Goal: Information Seeking & Learning: Learn about a topic

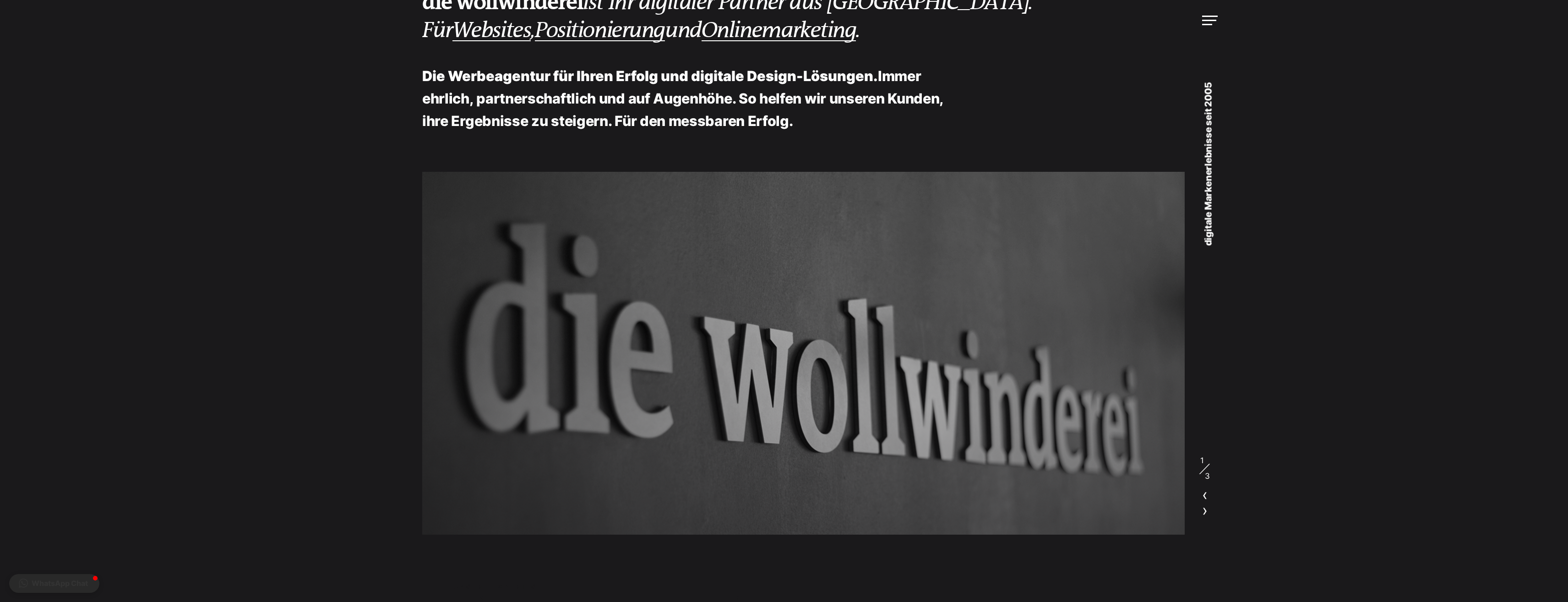
scroll to position [91, 0]
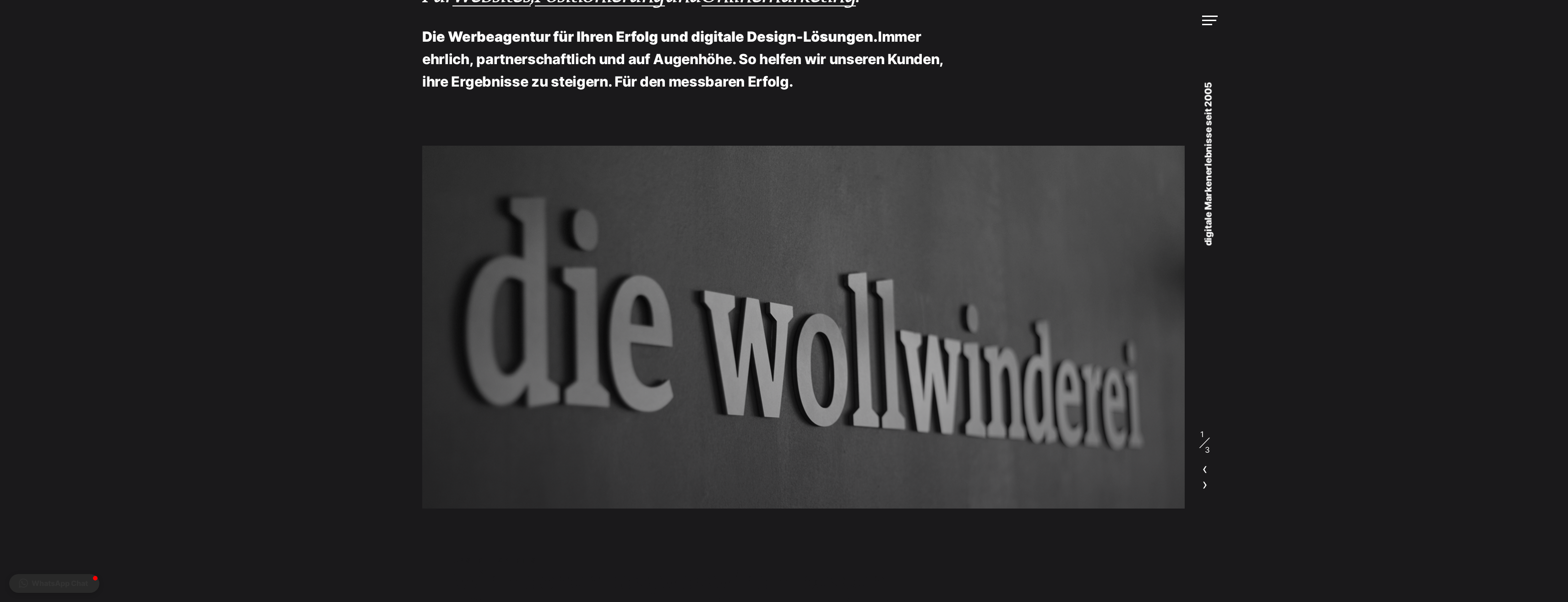
click at [1206, 472] on div at bounding box center [1205, 468] width 5 height 18
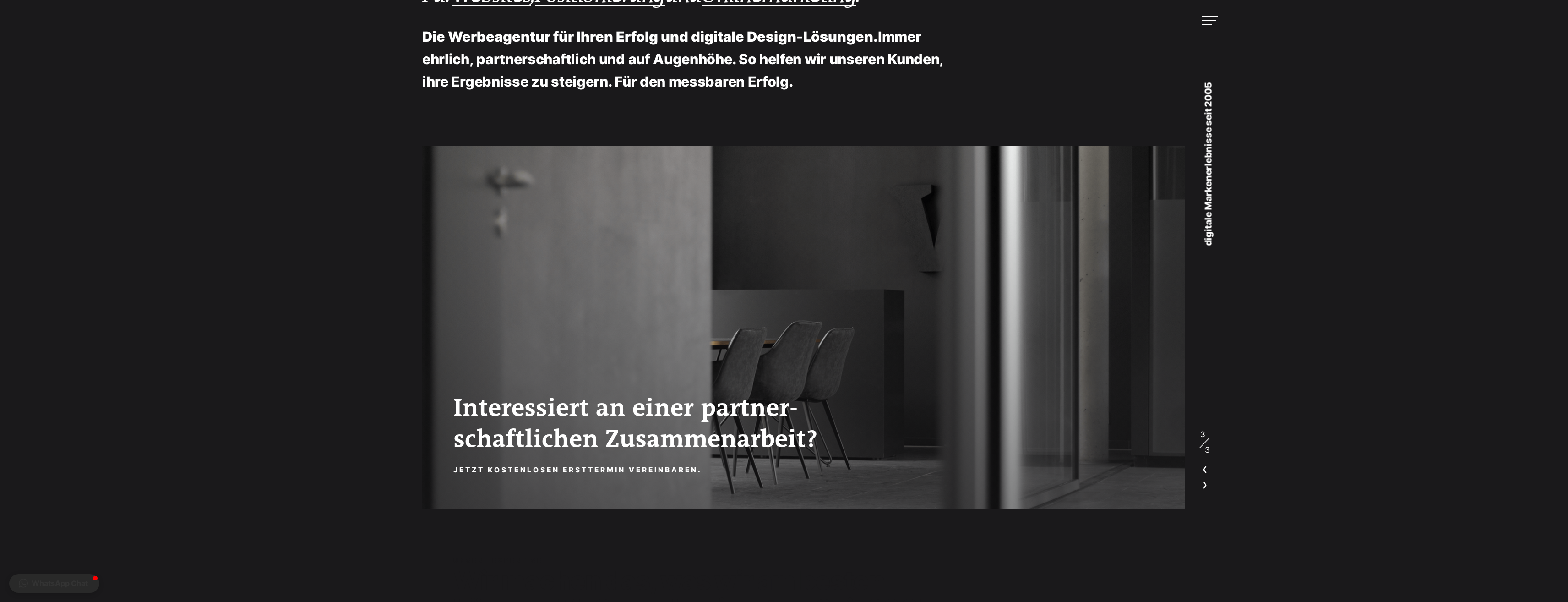
click at [1202, 485] on div at bounding box center [1205, 483] width 5 height 18
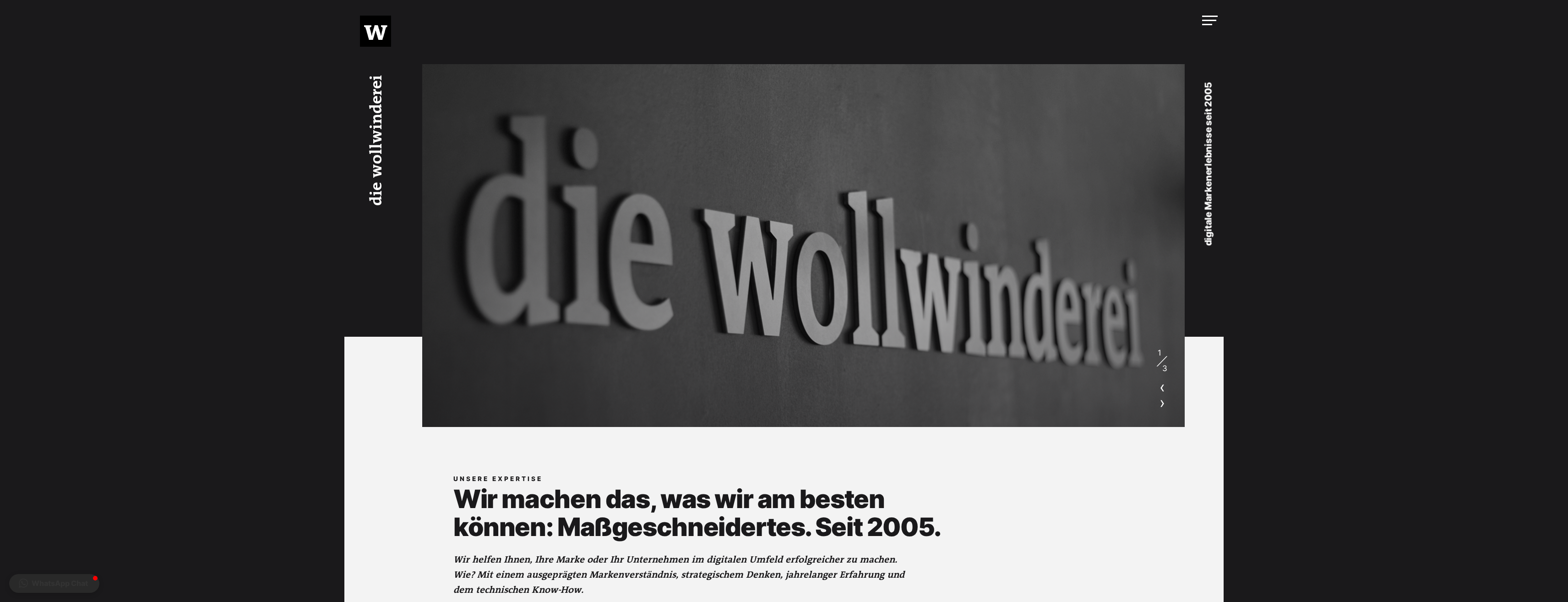
scroll to position [0, 0]
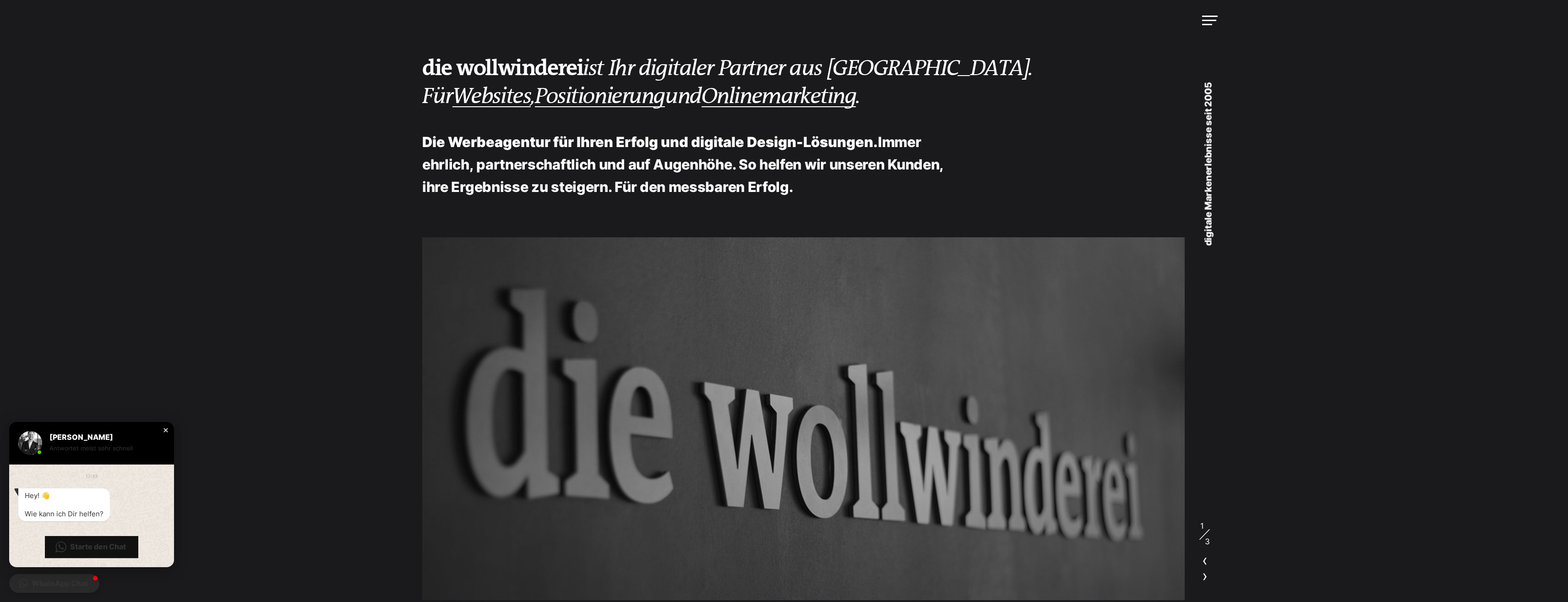
click at [167, 430] on div "Close chat window" at bounding box center [166, 430] width 9 height 9
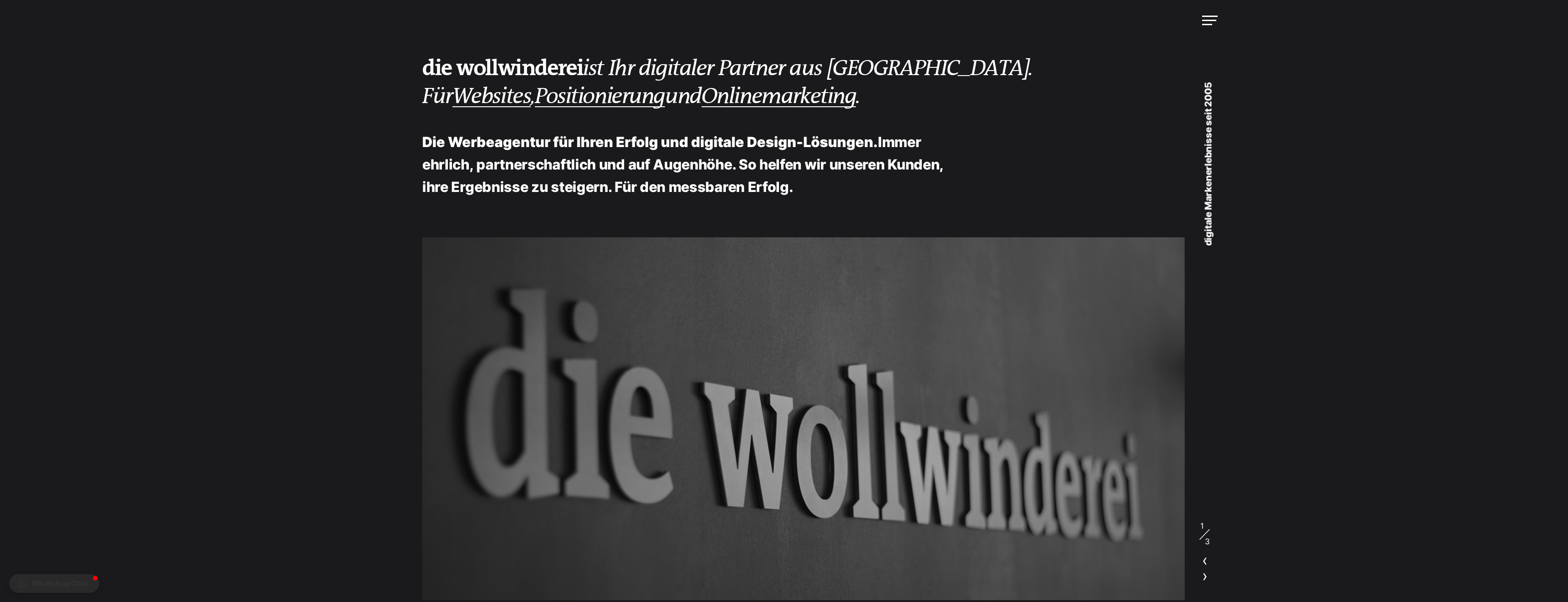
click at [844, 460] on div at bounding box center [803, 419] width 763 height 363
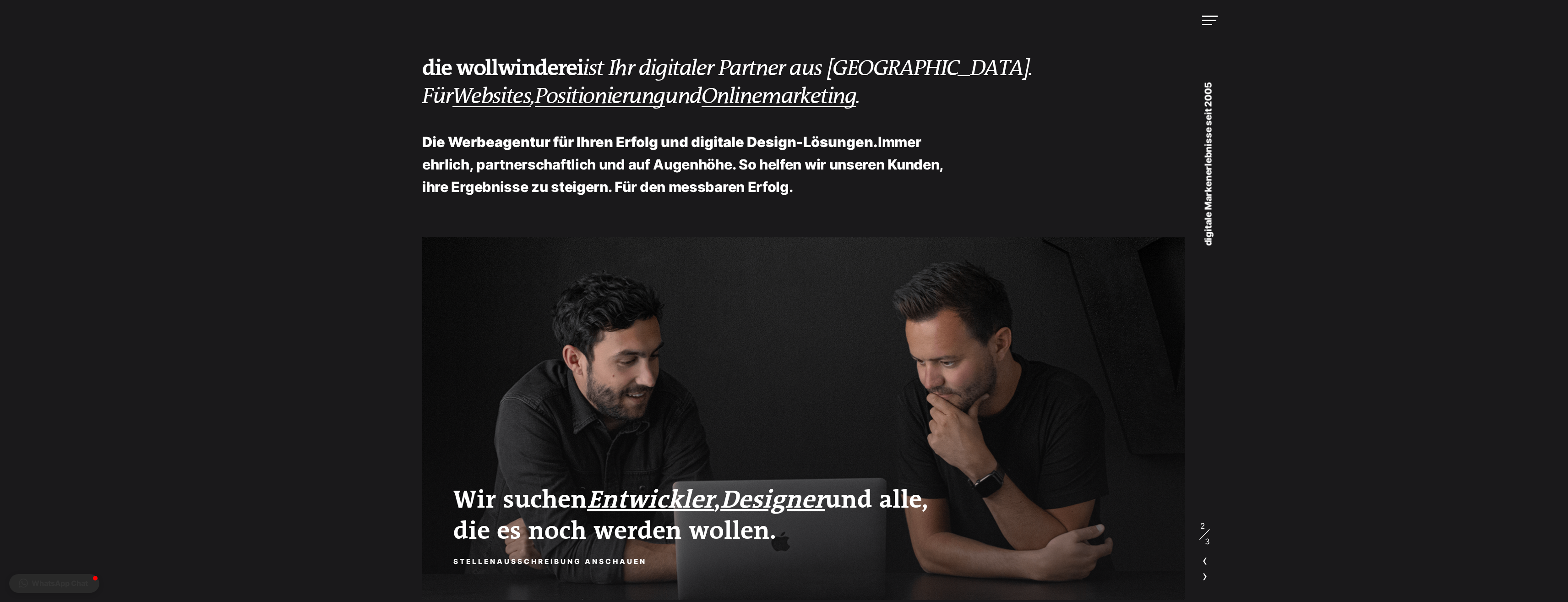
click at [700, 73] on em "ist Ihr digitaler Partner aus Albstadt. Für Websites , Positionierung und Onlin…" at bounding box center [727, 82] width 611 height 53
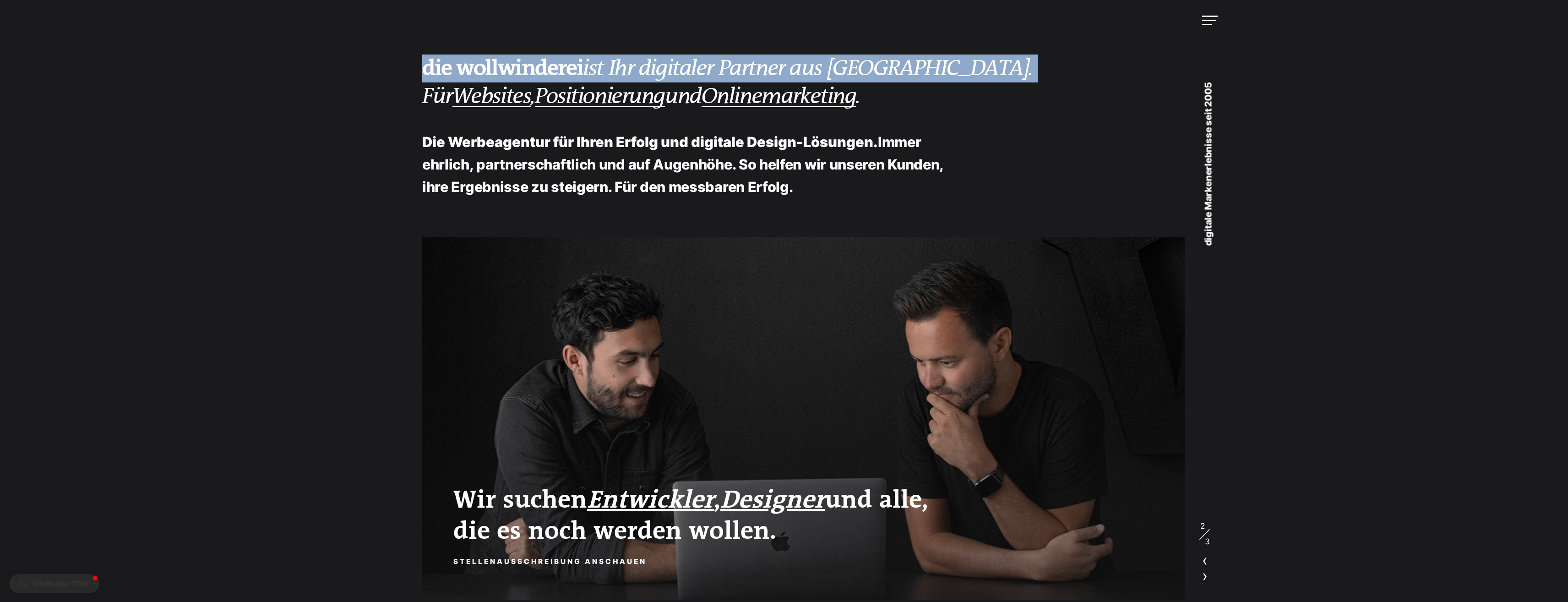
click at [700, 73] on em "ist Ihr digitaler Partner aus Albstadt. Für Websites , Positionierung und Onlin…" at bounding box center [727, 82] width 611 height 53
drag, startPoint x: 700, startPoint y: 73, endPoint x: 682, endPoint y: 74, distance: 18.0
click at [682, 74] on em "ist Ihr digitaler Partner aus Albstadt. Für Websites , Positionierung und Onlin…" at bounding box center [727, 82] width 611 height 53
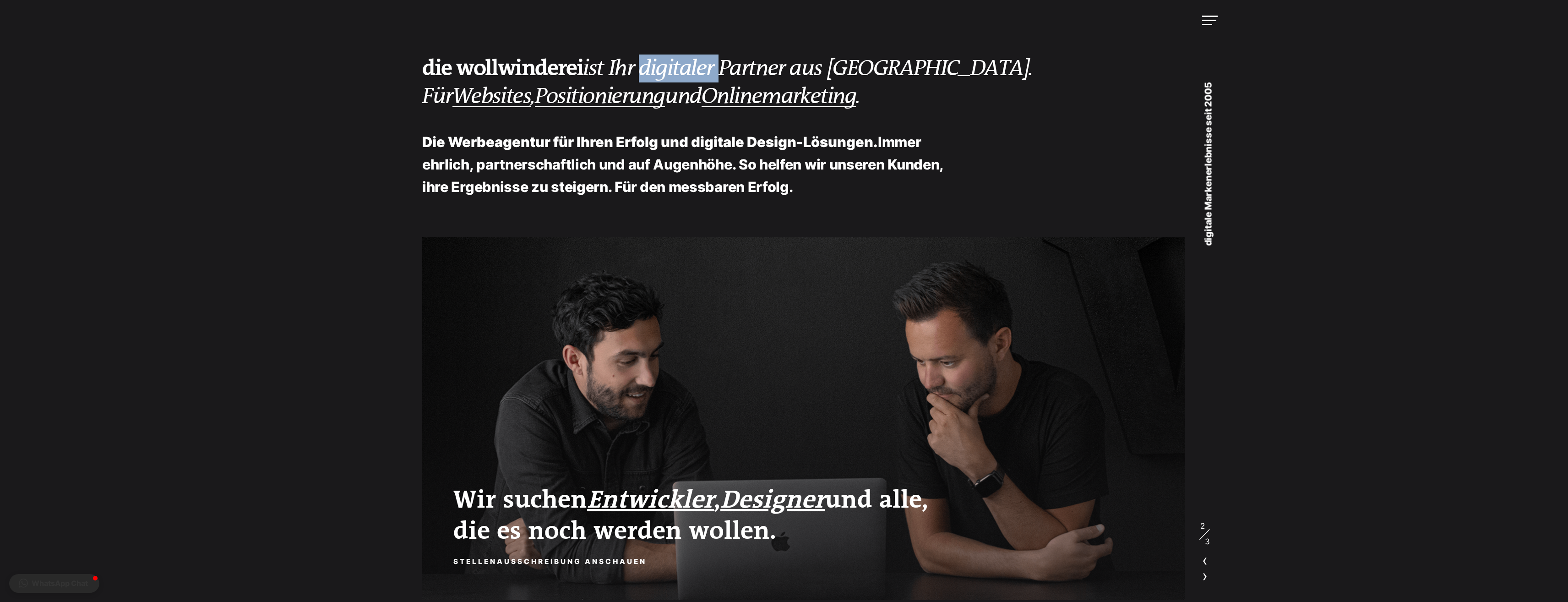
click at [682, 74] on em "ist Ihr digitaler Partner aus Albstadt. Für Websites , Positionierung und Onlin…" at bounding box center [727, 82] width 611 height 53
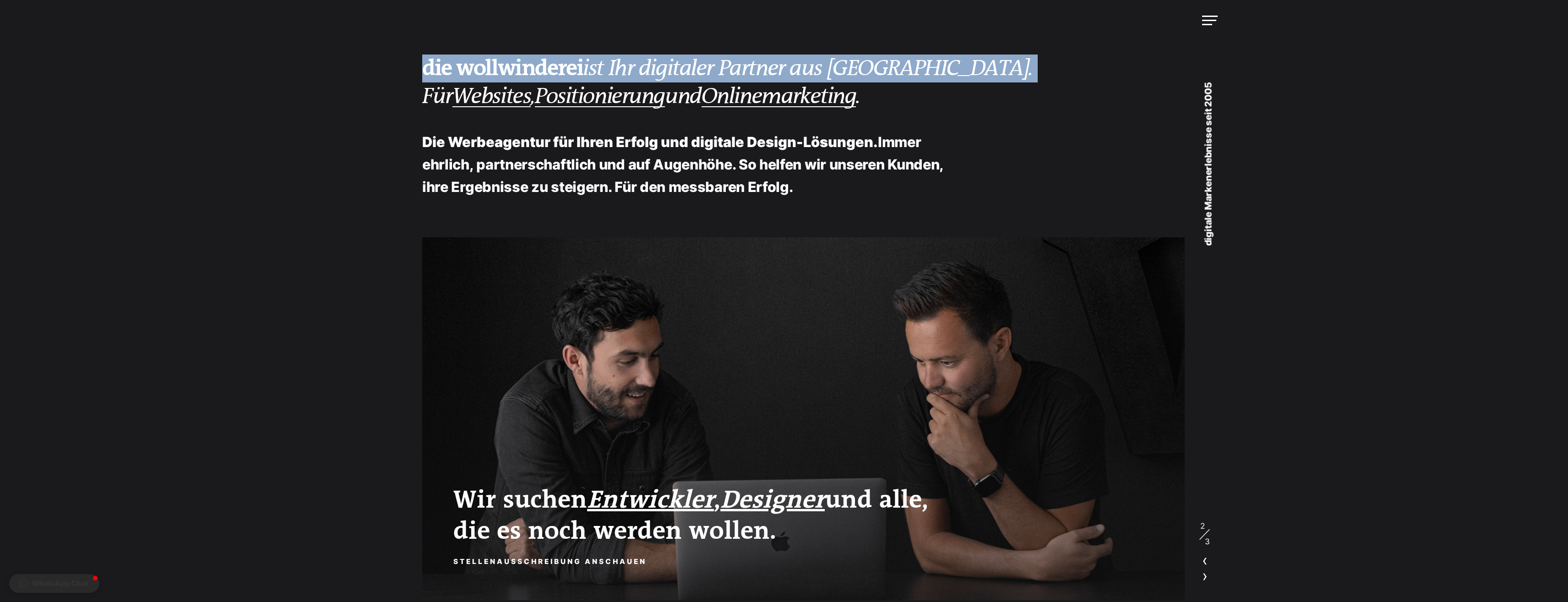
click at [682, 74] on em "ist Ihr digitaler Partner aus Albstadt. Für Websites , Positionierung und Onlin…" at bounding box center [727, 82] width 611 height 53
drag, startPoint x: 682, startPoint y: 74, endPoint x: 653, endPoint y: 75, distance: 29.0
click at [653, 75] on em "ist Ihr digitaler Partner aus Albstadt. Für Websites , Positionierung und Onlin…" at bounding box center [727, 82] width 611 height 53
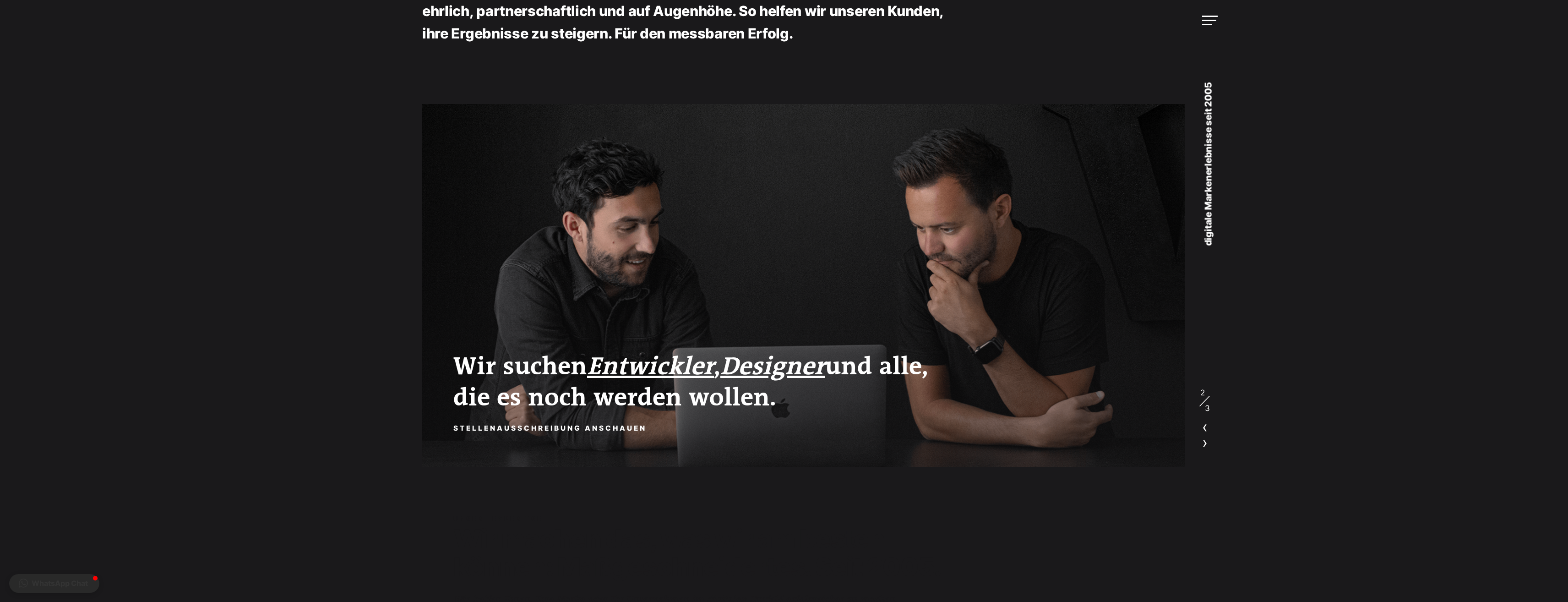
scroll to position [138, 0]
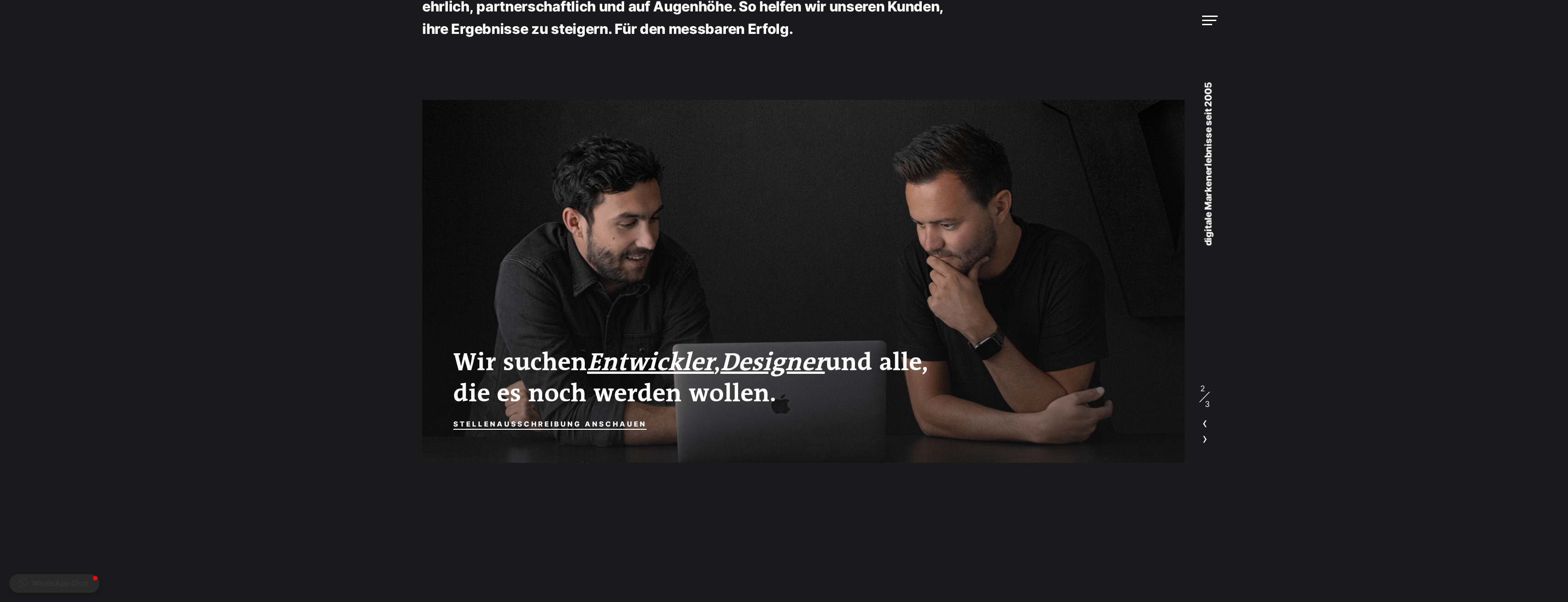
click at [549, 419] on link "Stellenausschreibung anschauen" at bounding box center [550, 424] width 193 height 14
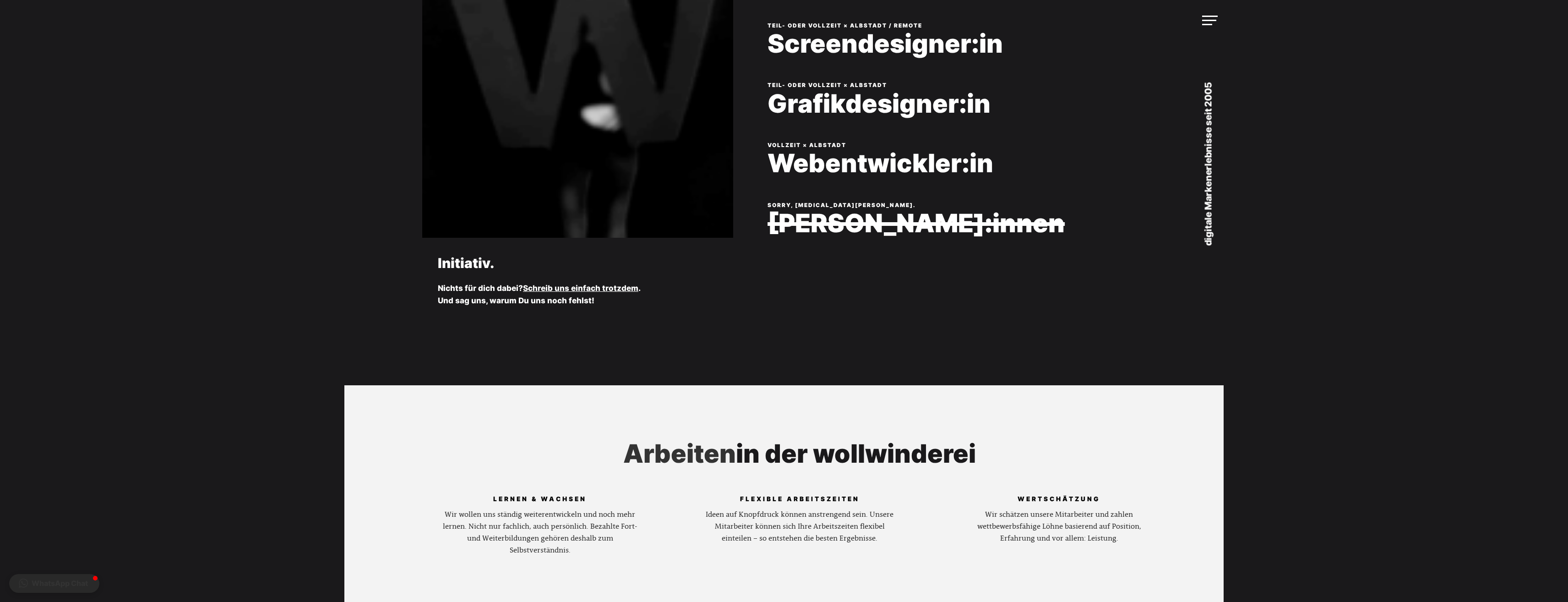
scroll to position [229, 0]
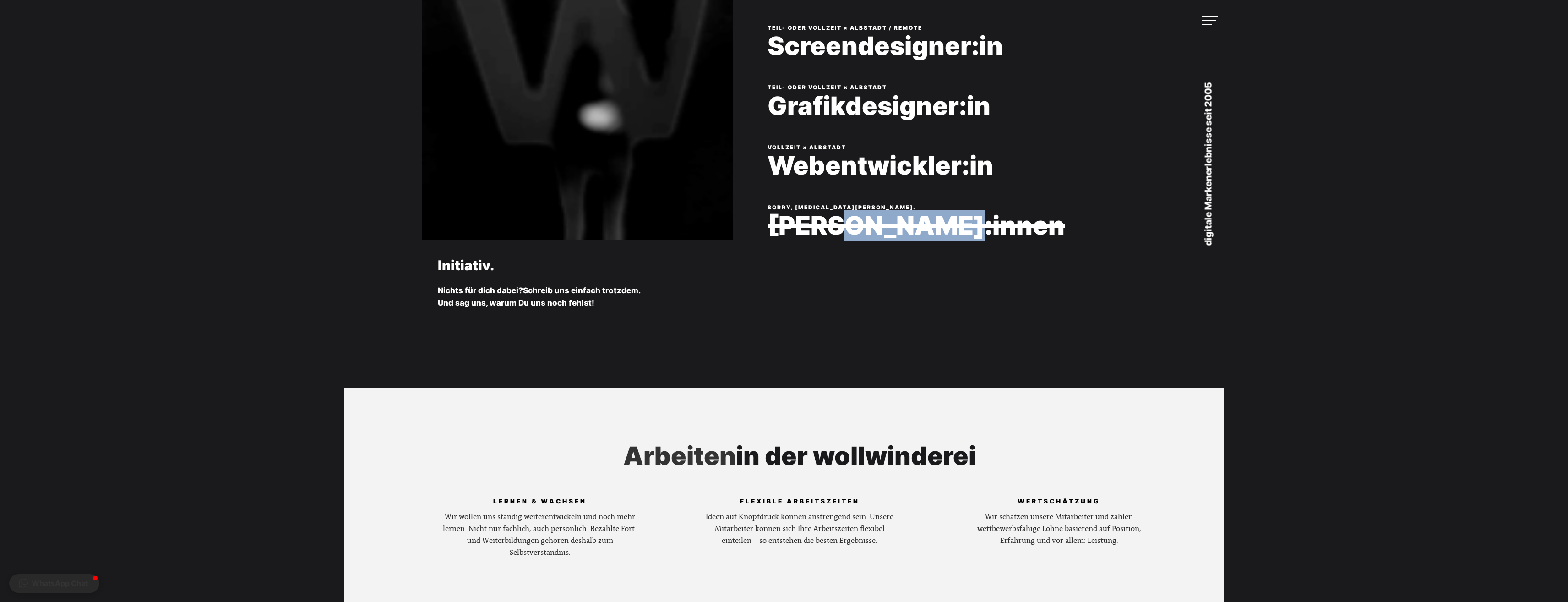
drag, startPoint x: 840, startPoint y: 226, endPoint x: 964, endPoint y: 226, distance: 124.0
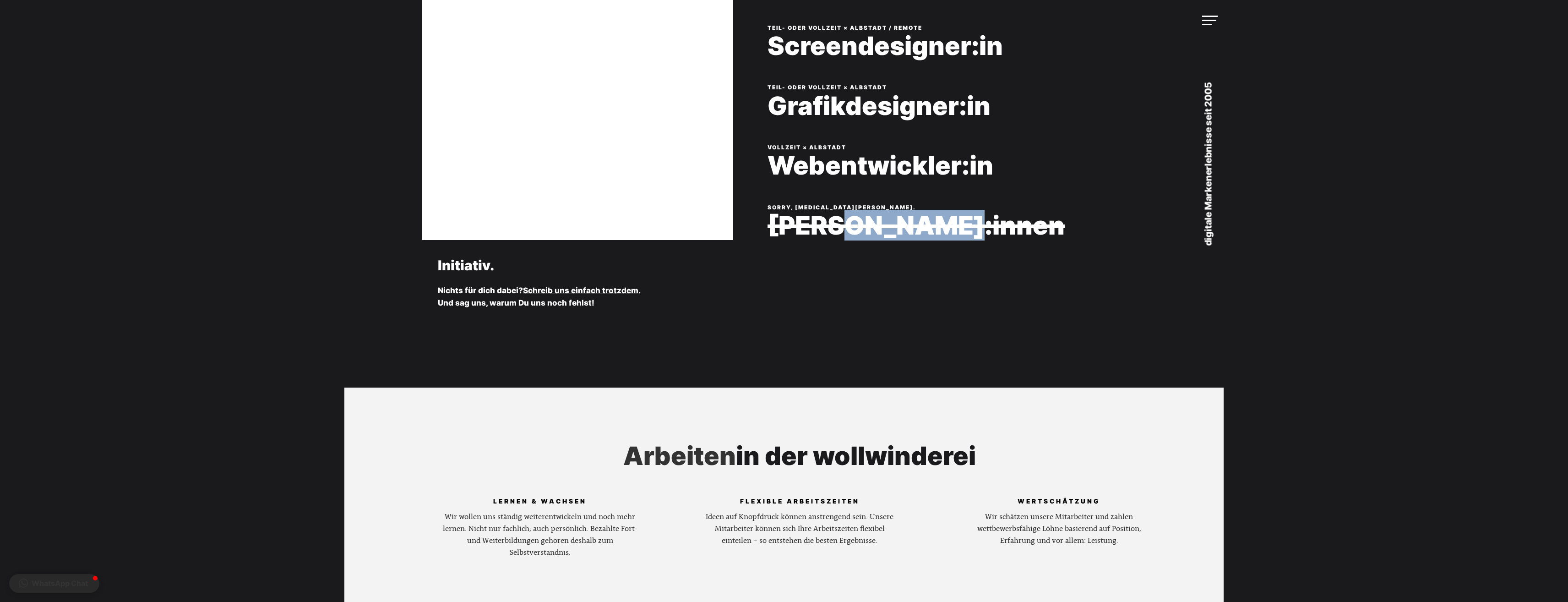
click at [964, 226] on div "SORRY, [MEDICAL_DATA][PERSON_NAME]. [PERSON_NAME]:innen" at bounding box center [964, 233] width 393 height 60
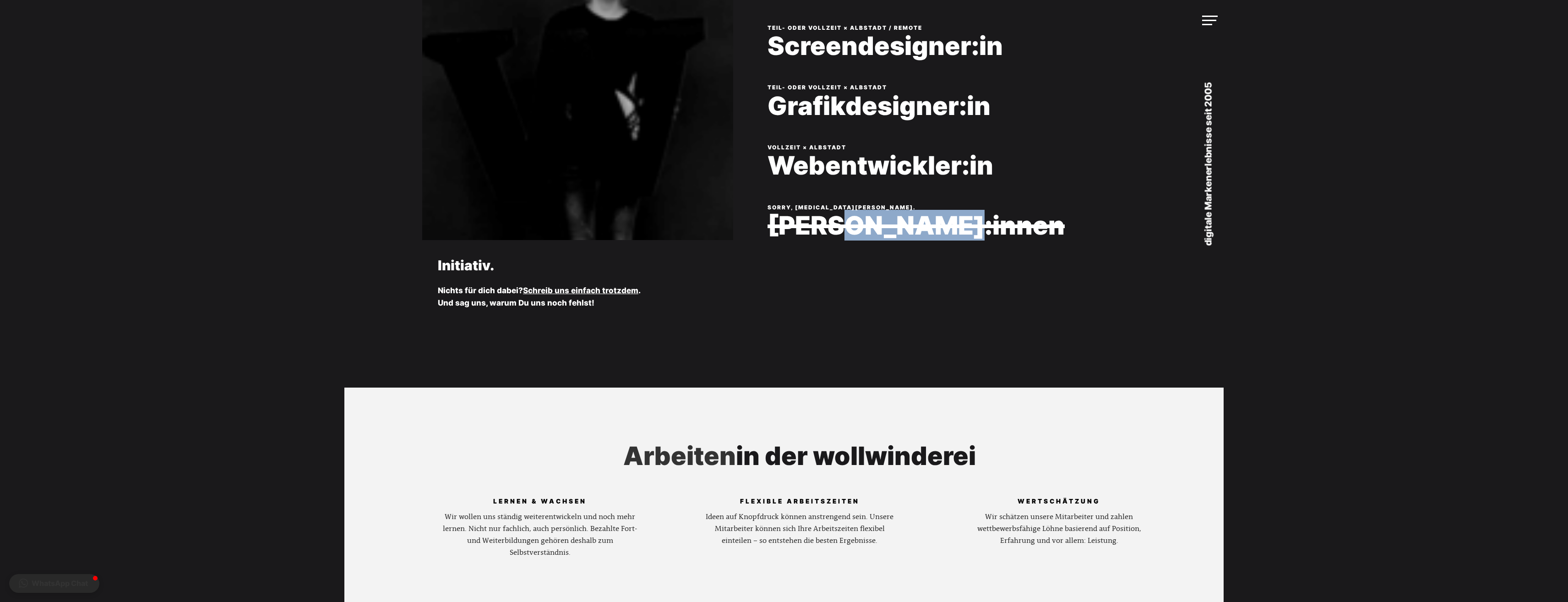
drag, startPoint x: 964, startPoint y: 226, endPoint x: 911, endPoint y: 227, distance: 53.0
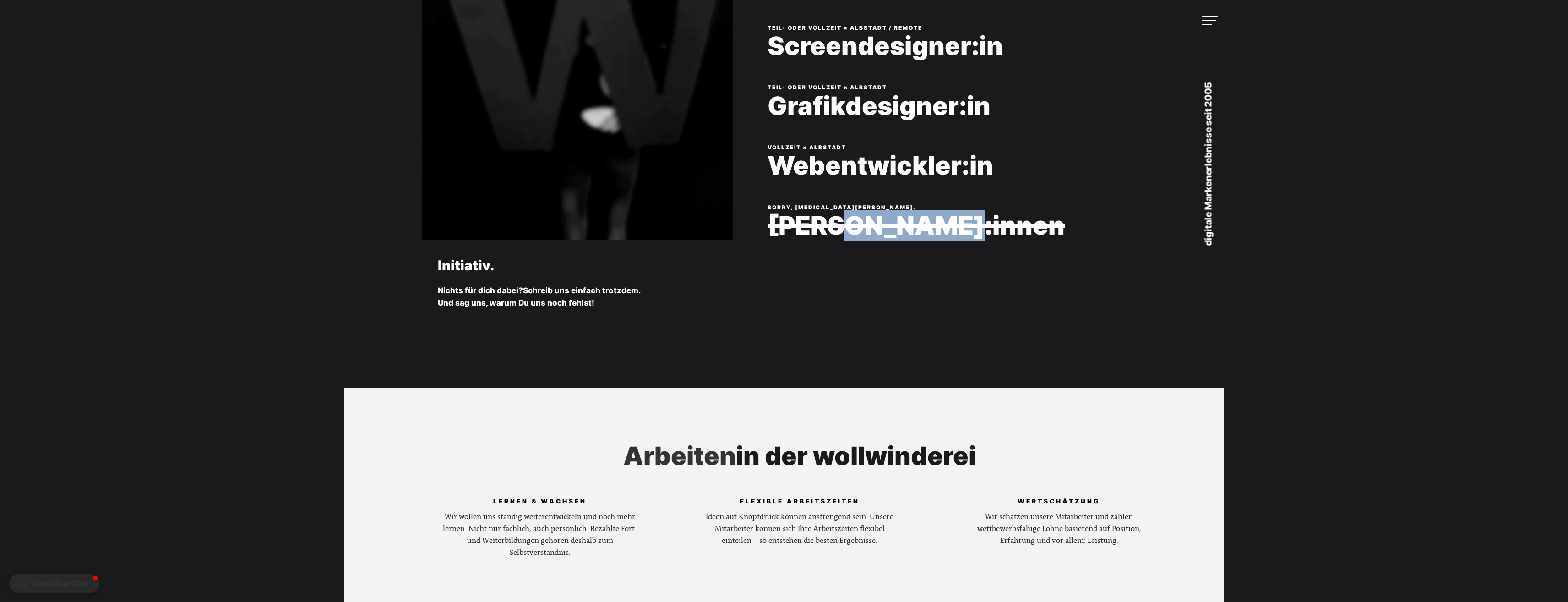
click at [911, 227] on div "SORRY, [MEDICAL_DATA][PERSON_NAME]. [PERSON_NAME]:innen" at bounding box center [964, 233] width 393 height 60
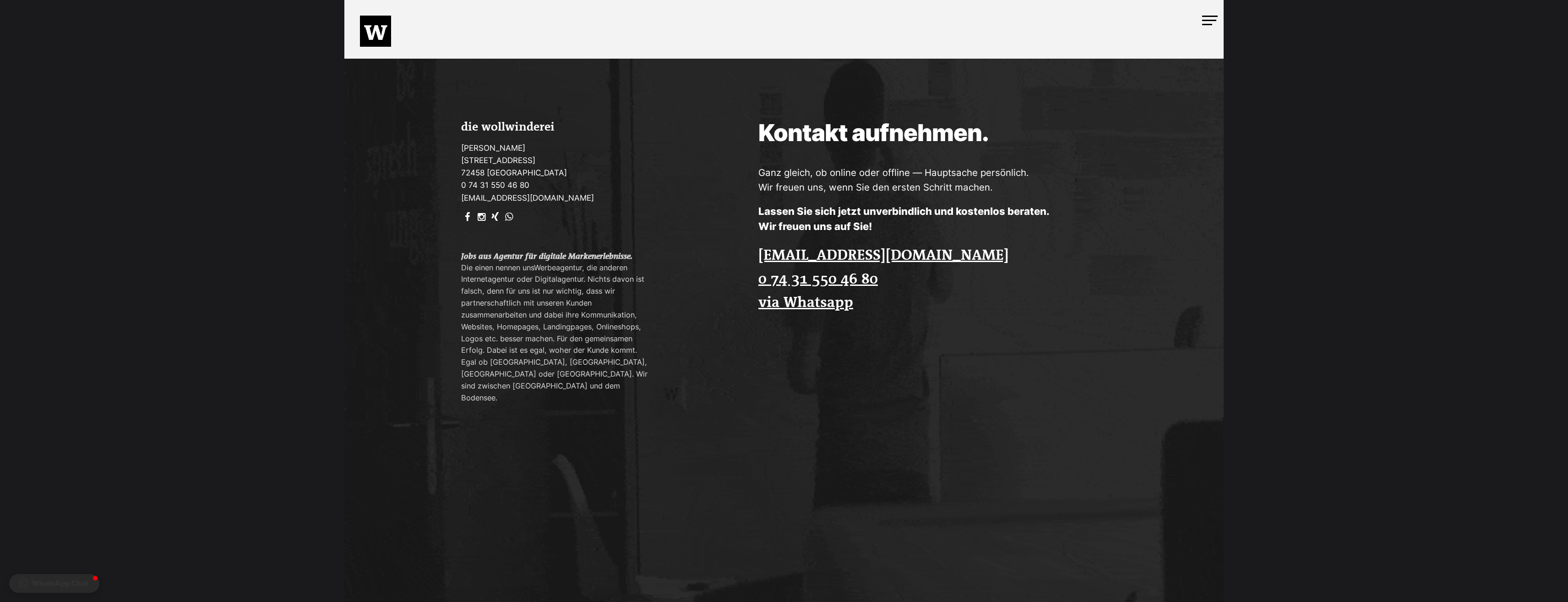
scroll to position [2107, 0]
